Goal: Check status

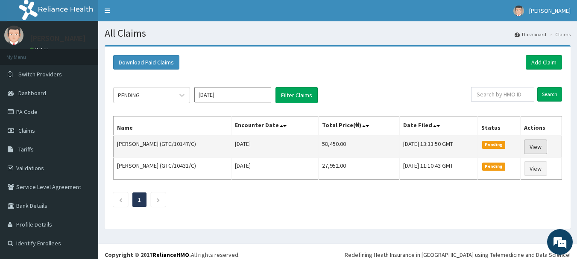
click at [537, 144] on link "View" at bounding box center [535, 147] width 23 height 15
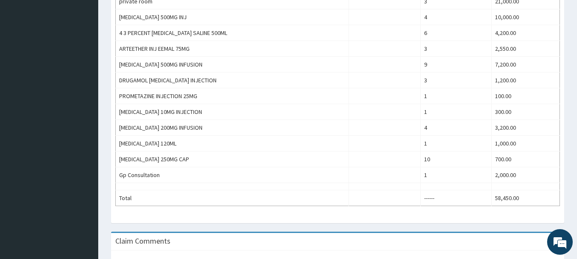
scroll to position [358, 0]
